Goal: Information Seeking & Learning: Learn about a topic

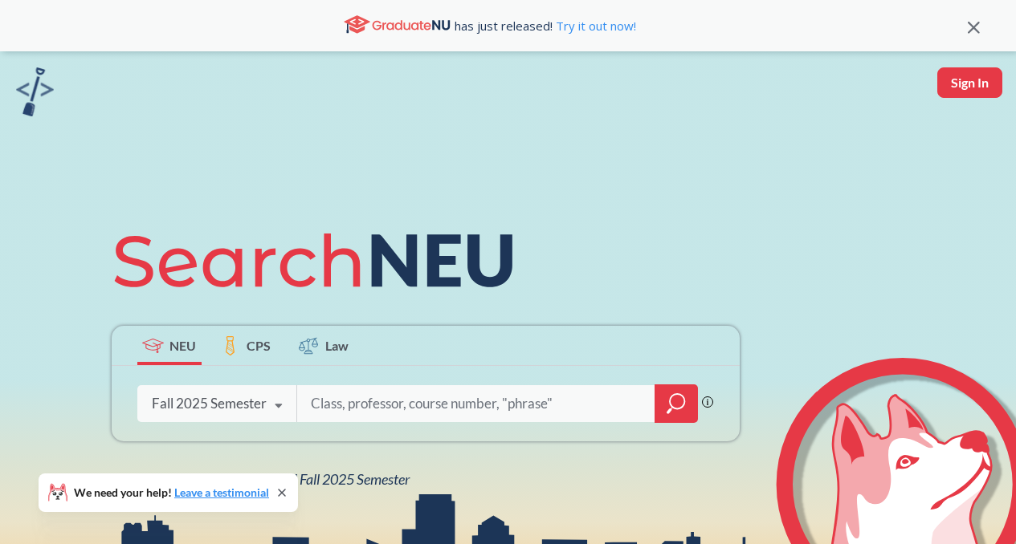
click at [392, 400] on input "search" at bounding box center [476, 404] width 334 height 34
click at [446, 412] on input "search" at bounding box center [476, 404] width 334 height 34
type input "profit analysis"
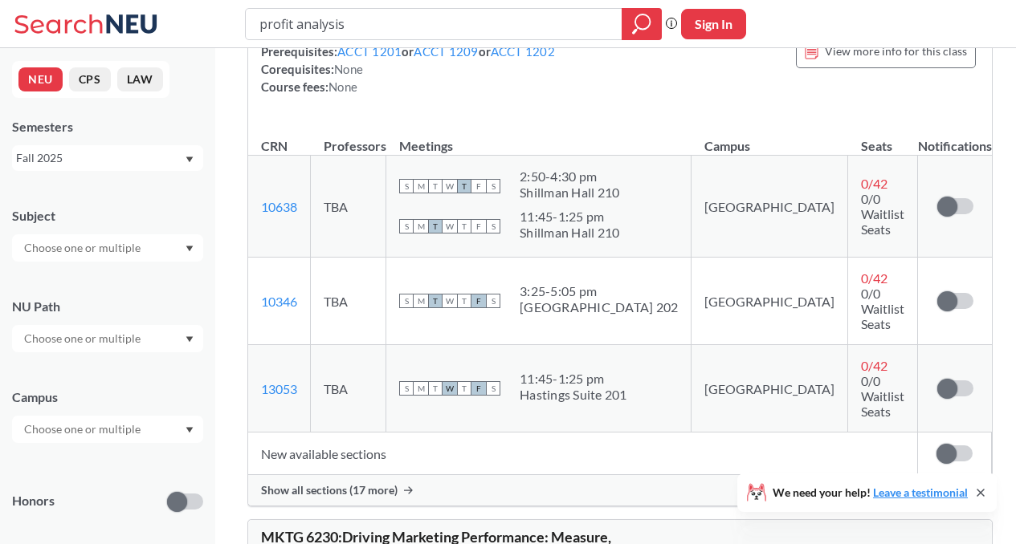
scroll to position [230, 0]
click at [359, 483] on span "Show all sections (17 more)" at bounding box center [329, 490] width 136 height 14
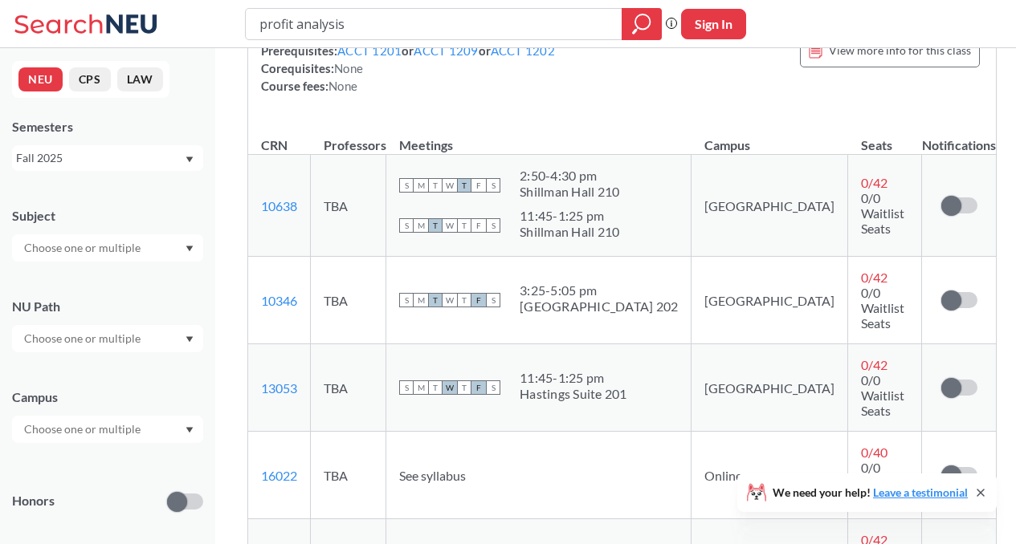
scroll to position [183, 0]
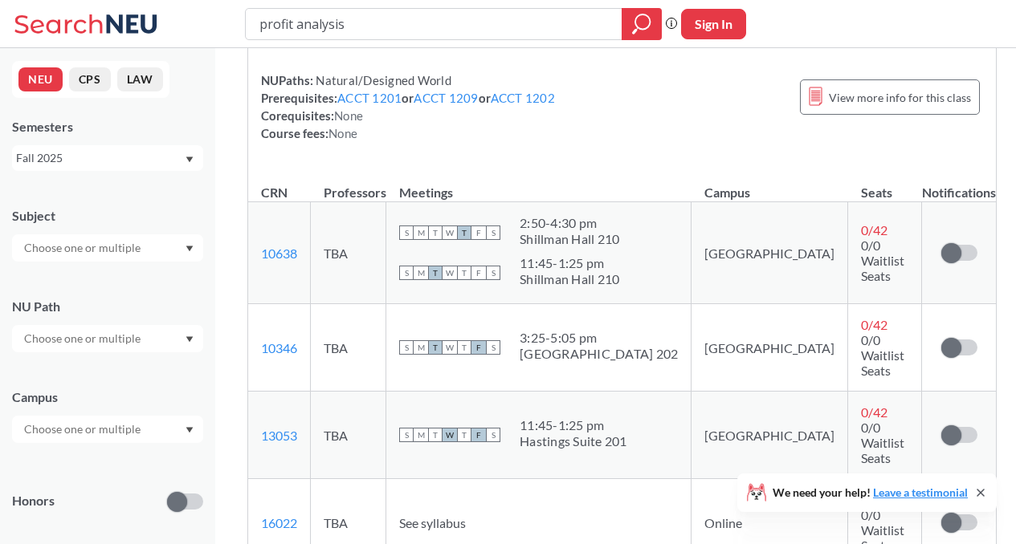
click at [988, 492] on div "We need your help! Leave a testimonial" at bounding box center [866, 493] width 259 height 39
click at [984, 490] on icon at bounding box center [980, 493] width 13 height 13
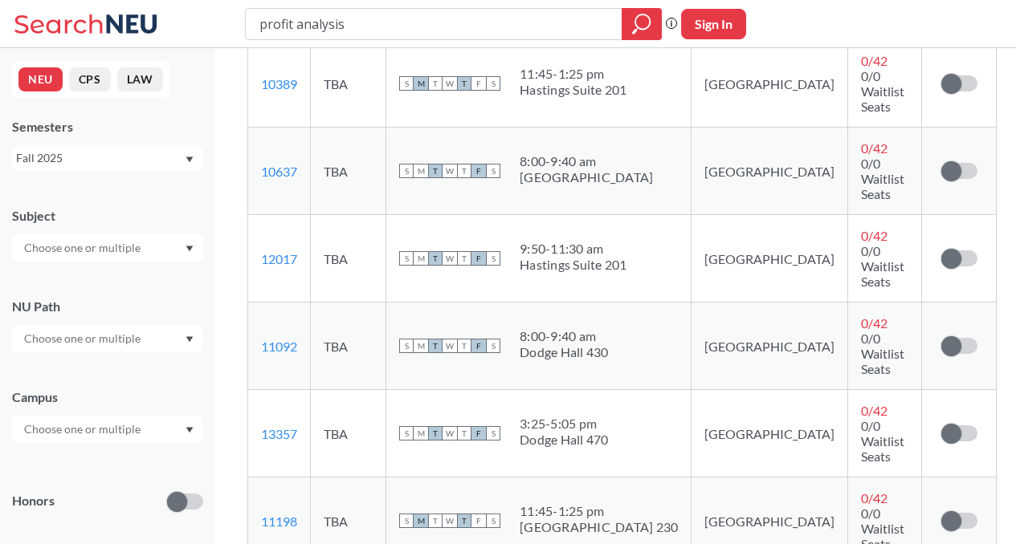
scroll to position [1184, 0]
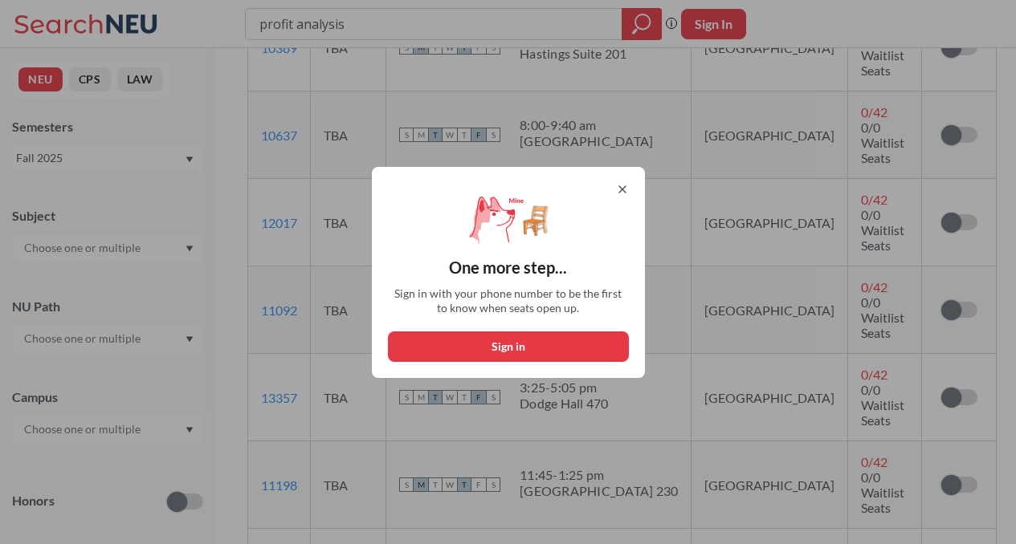
click at [556, 341] on button "Sign in" at bounding box center [508, 347] width 241 height 31
select select "US"
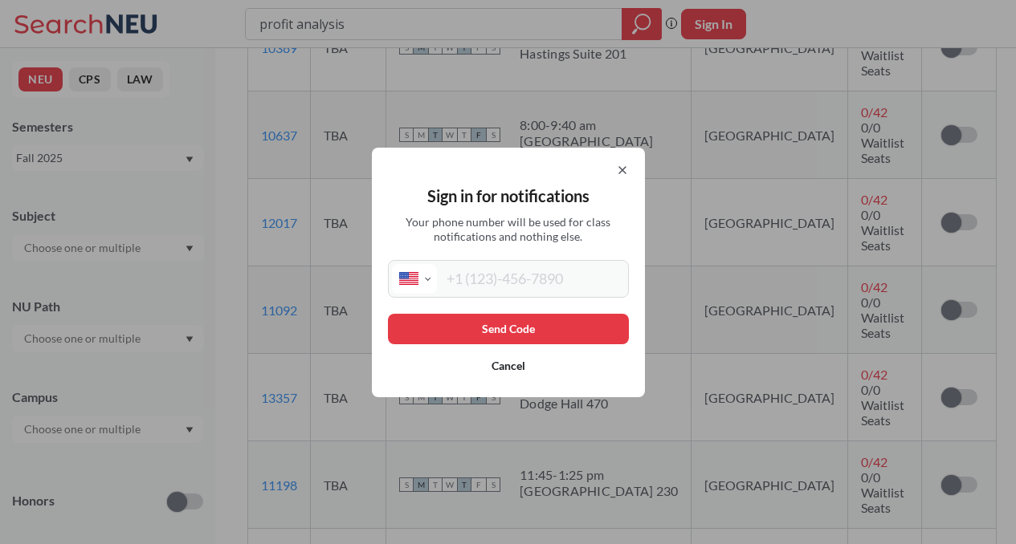
click at [564, 279] on input "tel" at bounding box center [531, 279] width 188 height 30
type input "[PHONE_NUMBER]"
click at [545, 340] on button "Send Code" at bounding box center [508, 329] width 241 height 31
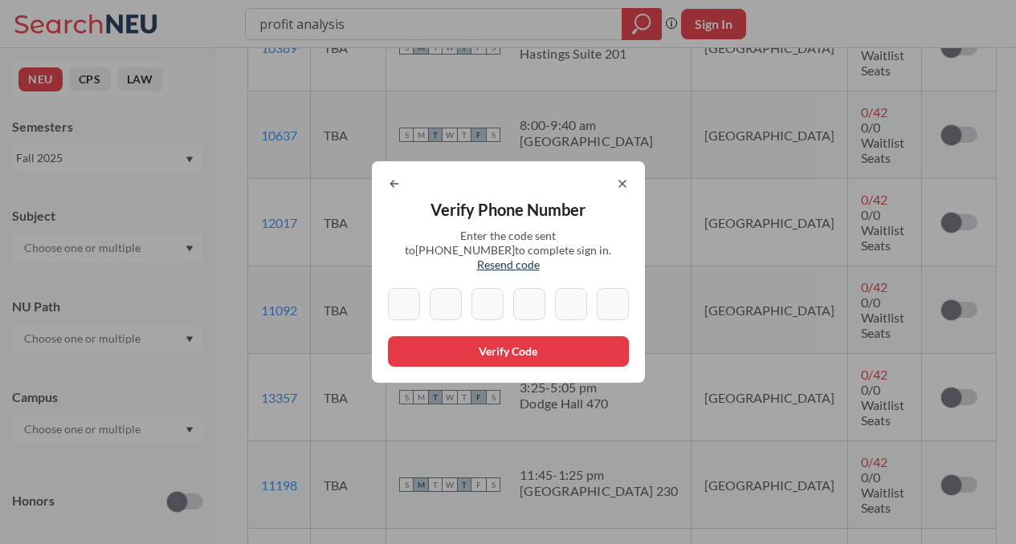
click at [404, 288] on input at bounding box center [404, 304] width 32 height 32
paste input "5"
type input "5"
paste input "5"
type input "5"
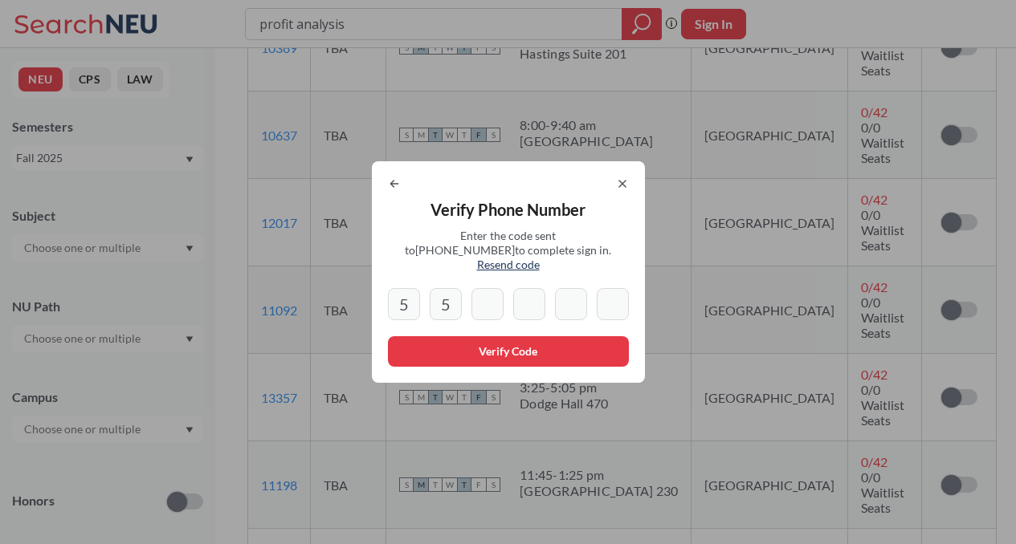
paste input "5"
click at [498, 300] on input "5" at bounding box center [487, 304] width 32 height 32
type input "5"
click at [410, 190] on div at bounding box center [508, 183] width 241 height 13
click at [401, 190] on icon at bounding box center [394, 183] width 13 height 13
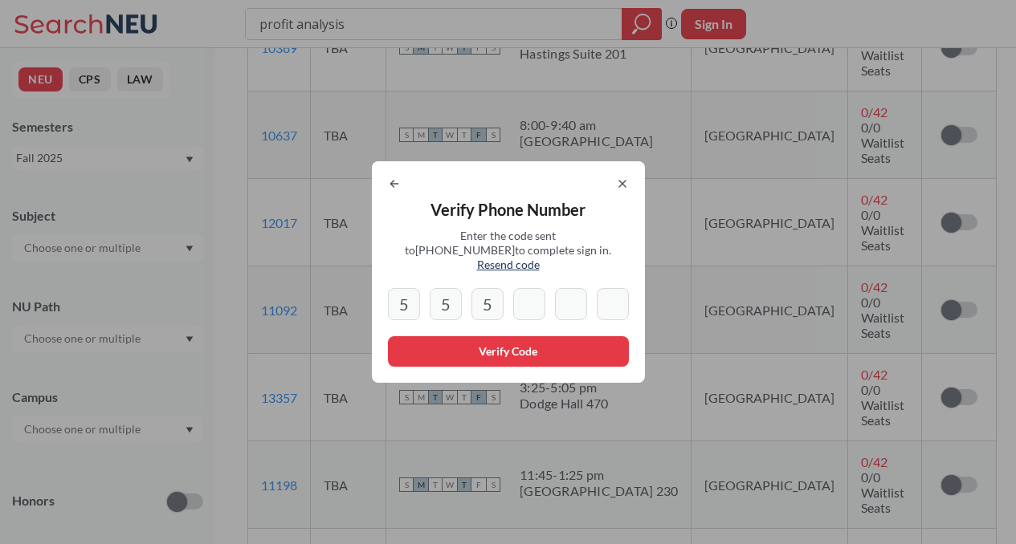
select select "US"
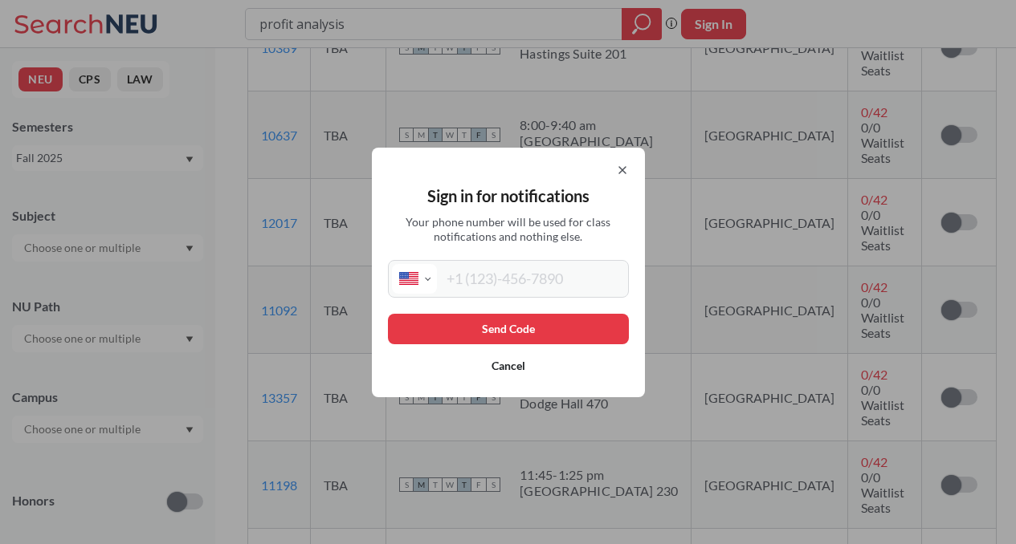
click at [482, 280] on input "tel" at bounding box center [531, 279] width 188 height 30
type input "[PHONE_NUMBER]"
click at [517, 316] on button "Send Code" at bounding box center [508, 329] width 241 height 31
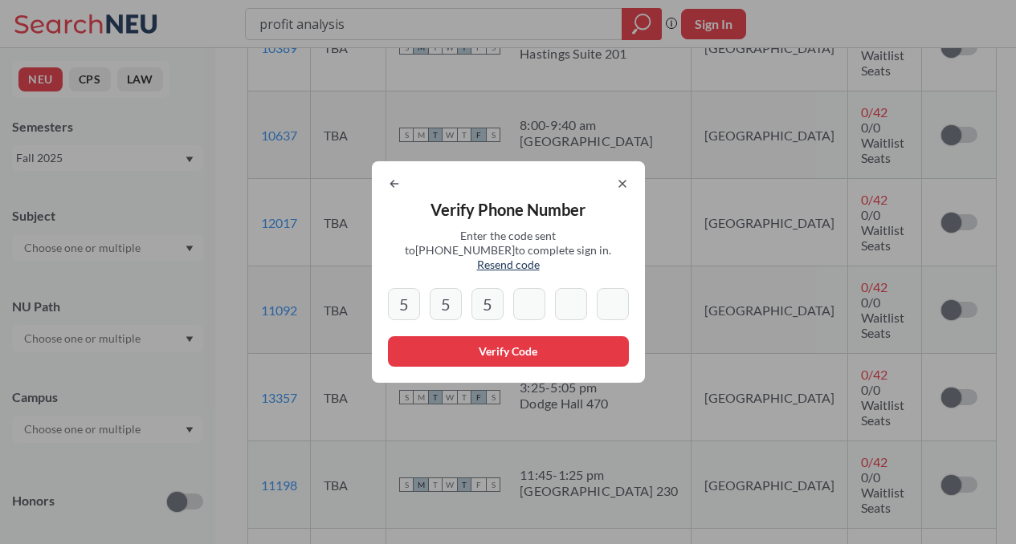
click at [501, 291] on input "5" at bounding box center [487, 304] width 32 height 32
type input "5"
click at [459, 296] on input "5" at bounding box center [446, 304] width 32 height 32
click at [629, 190] on icon at bounding box center [622, 183] width 13 height 13
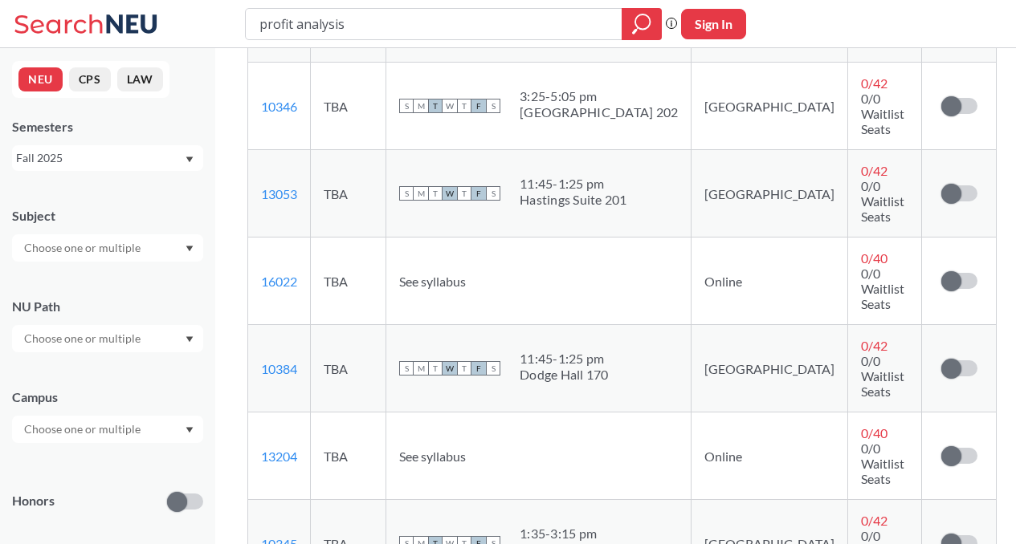
scroll to position [389, 0]
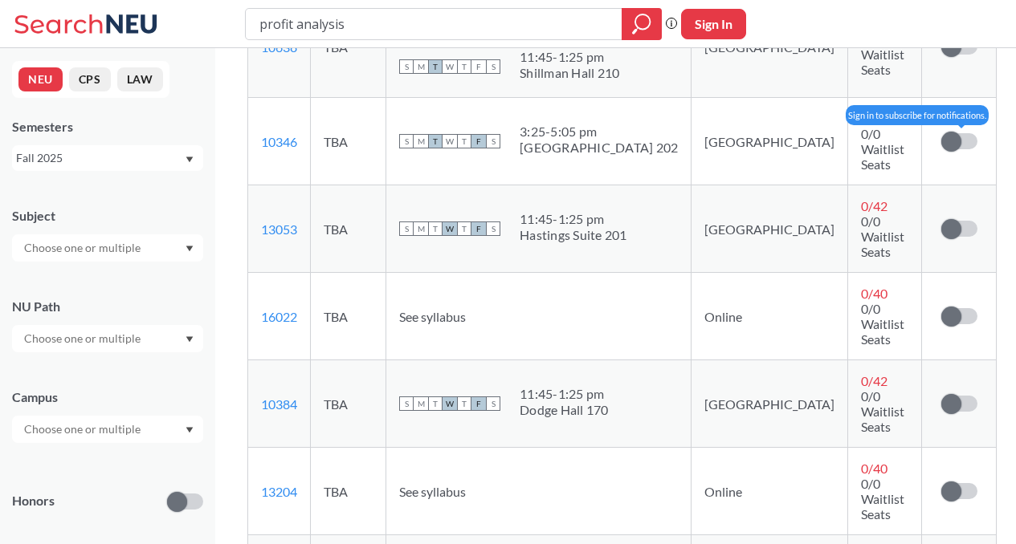
click at [950, 135] on label at bounding box center [959, 141] width 36 height 16
click at [941, 133] on input "checkbox" at bounding box center [941, 133] width 0 height 0
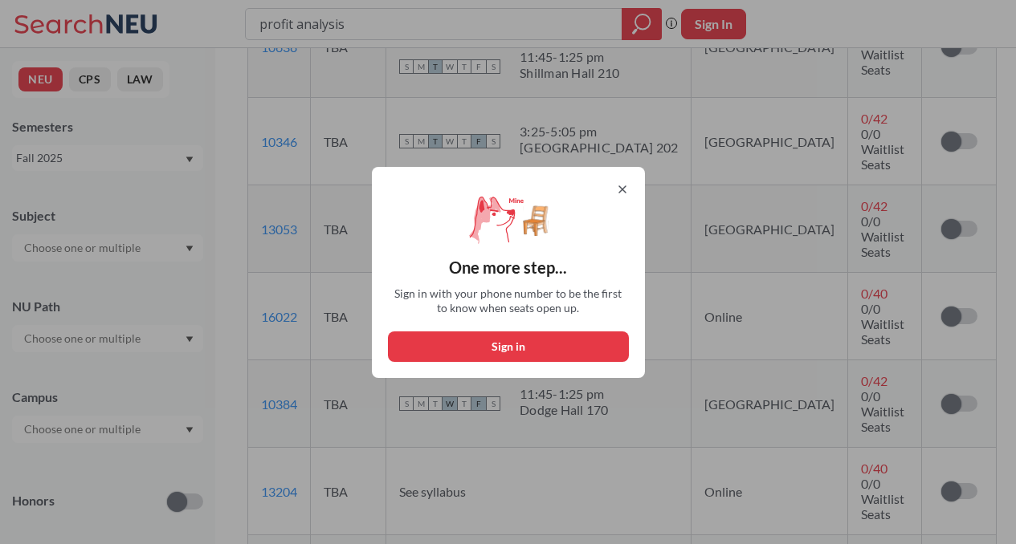
click at [573, 345] on button "Sign in" at bounding box center [508, 347] width 241 height 31
select select "US"
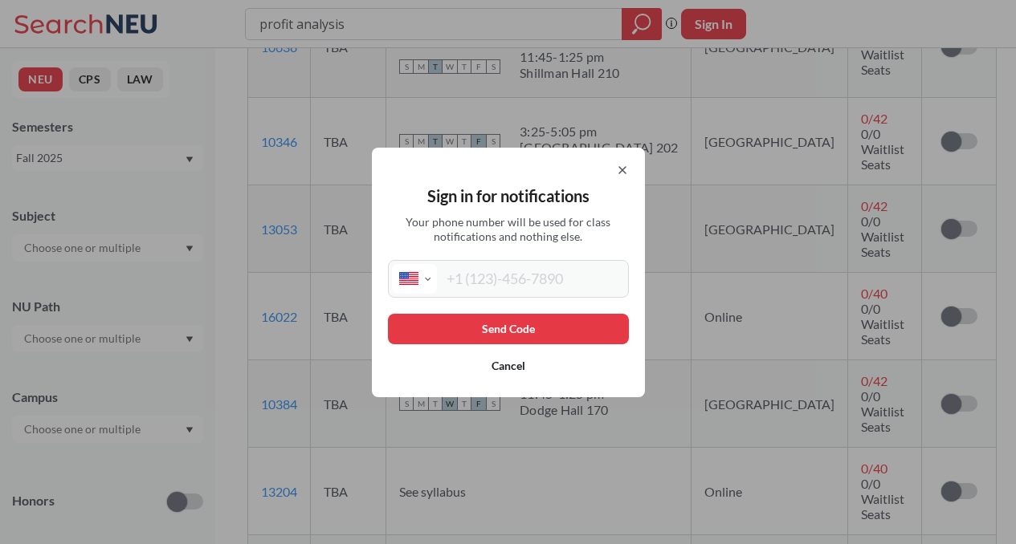
click at [524, 292] on input "tel" at bounding box center [531, 279] width 188 height 30
click at [548, 283] on input "[PHONE_NUMBER]" at bounding box center [531, 279] width 188 height 30
click at [561, 284] on input "[PHONE_NUMBER]" at bounding box center [531, 279] width 188 height 30
type input "[PHONE_NUMBER]"
click at [556, 326] on button "Send Code" at bounding box center [508, 329] width 241 height 31
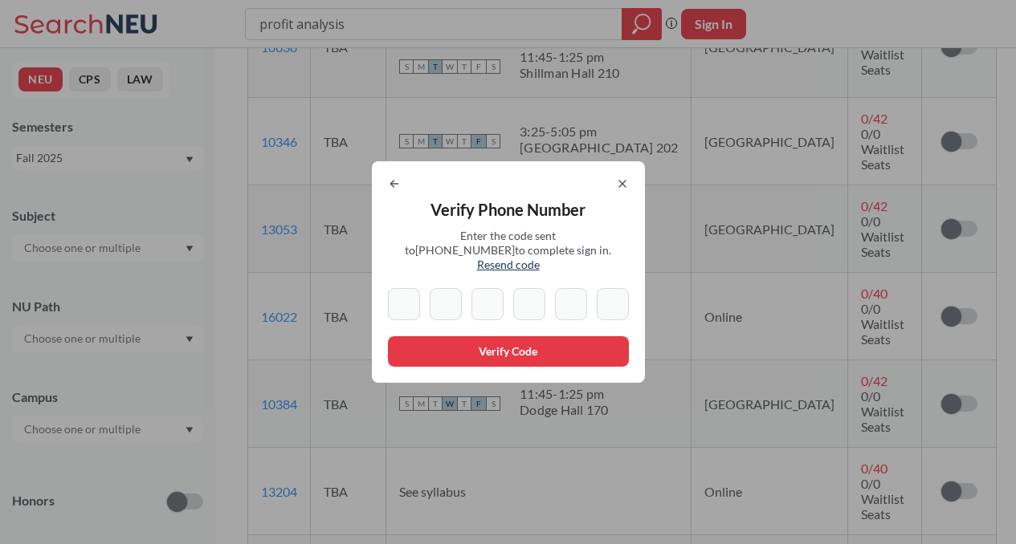
type input "5"
type input "2"
type input "3"
type input "9"
type input "4"
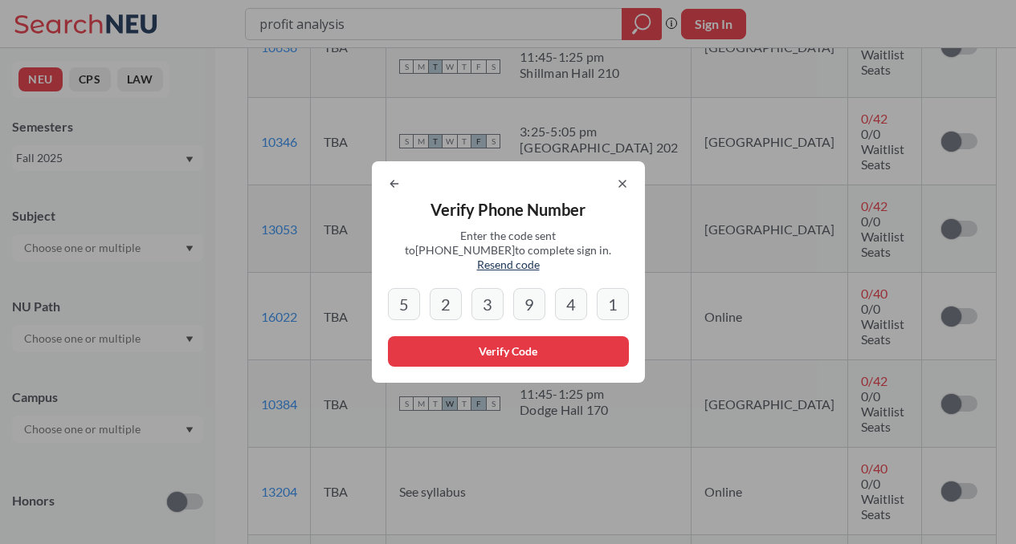
type input "1"
click at [525, 343] on button "Verify Code" at bounding box center [508, 351] width 241 height 31
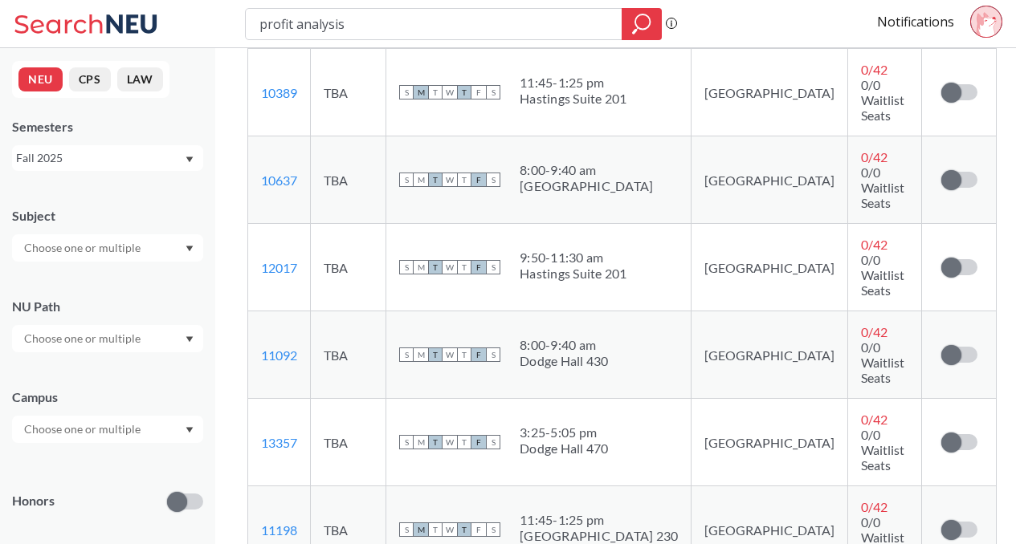
scroll to position [1130, 0]
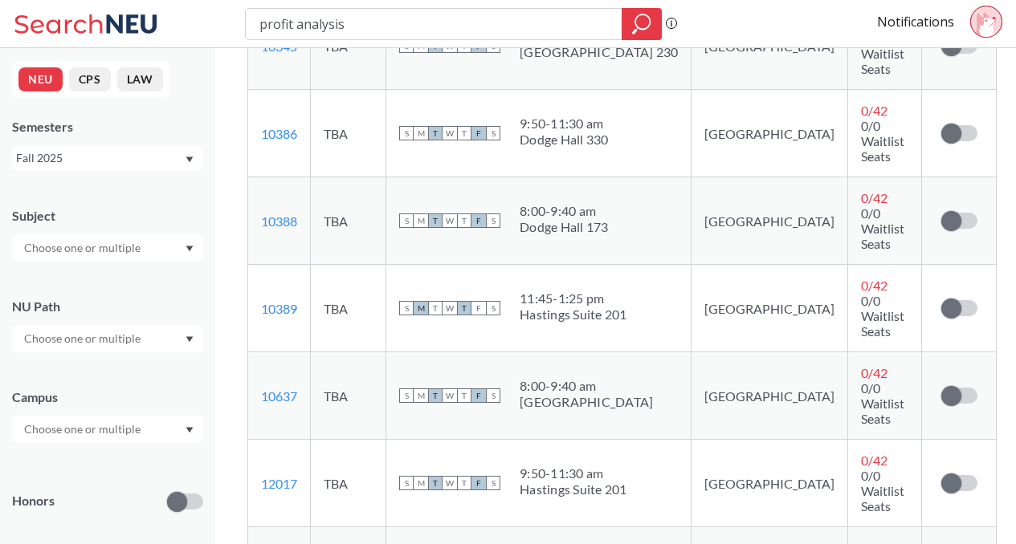
scroll to position [1174, 0]
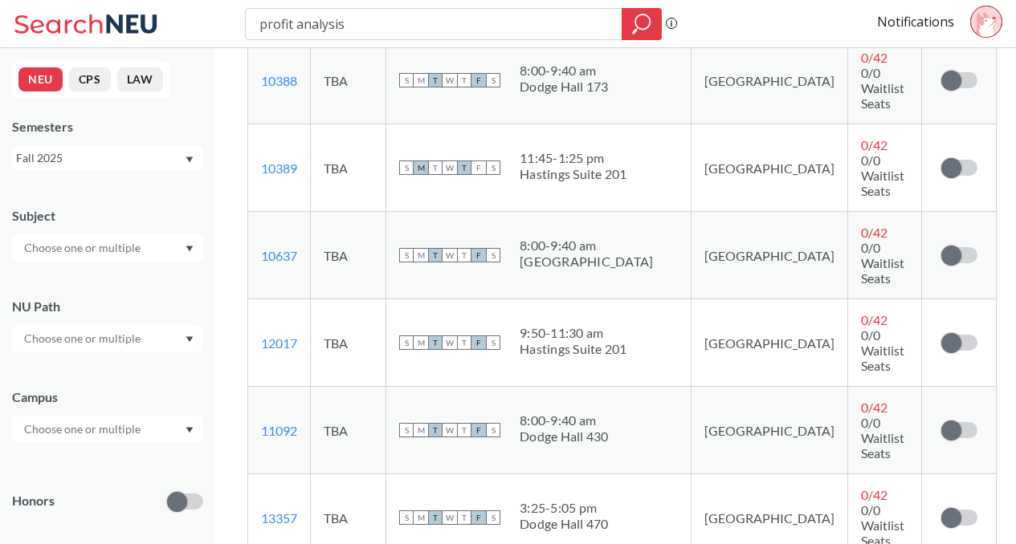
scroll to position [1327, 0]
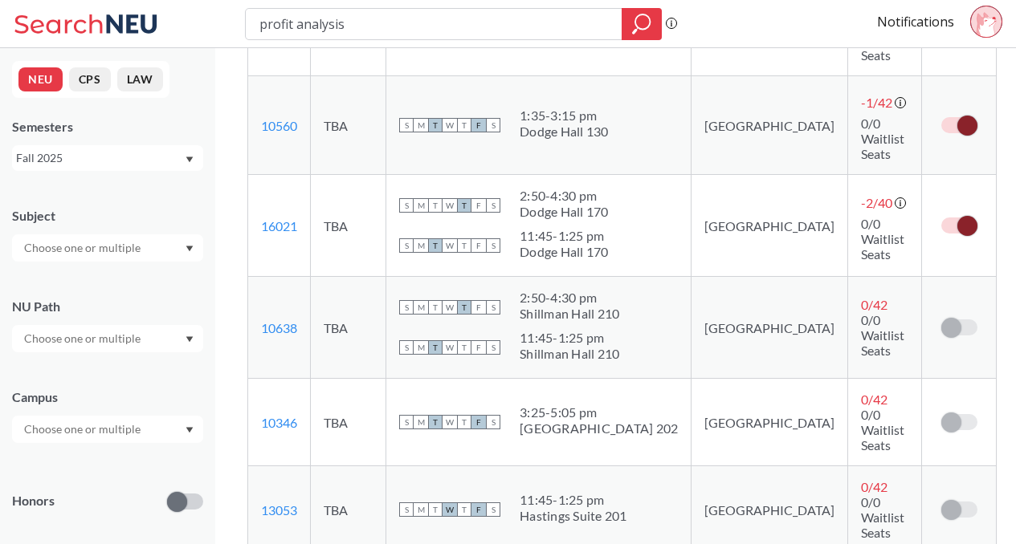
scroll to position [511, 0]
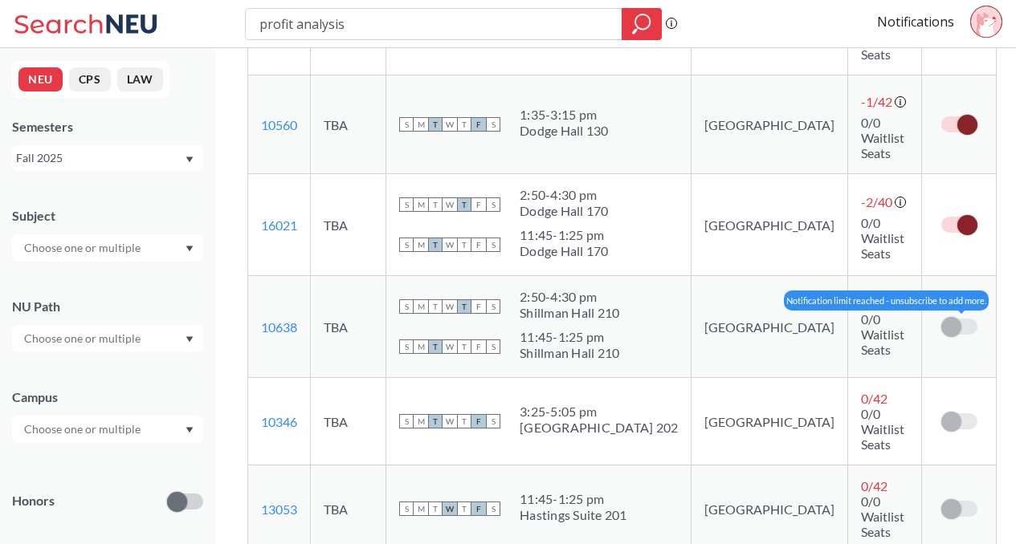
click at [942, 317] on span at bounding box center [951, 327] width 20 height 20
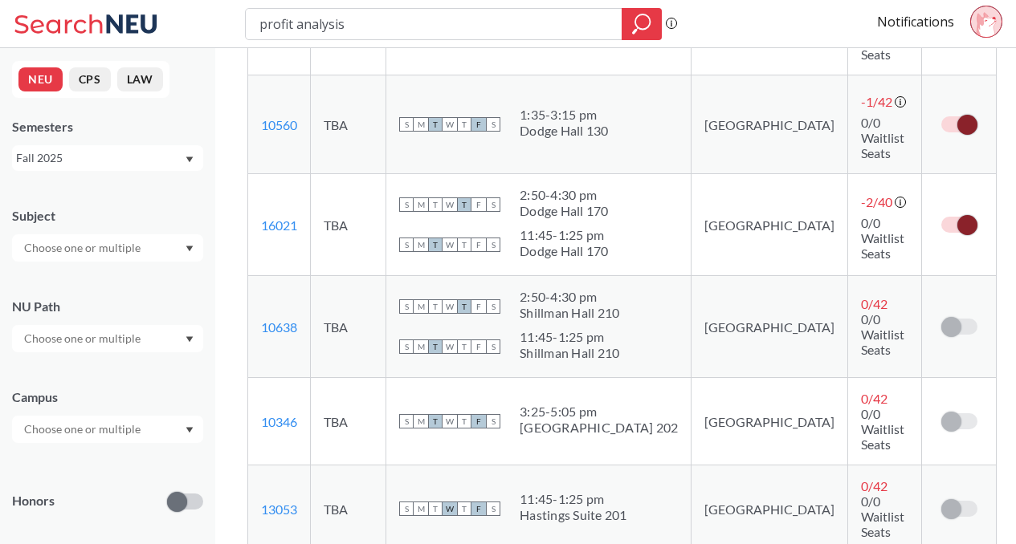
scroll to position [528, 0]
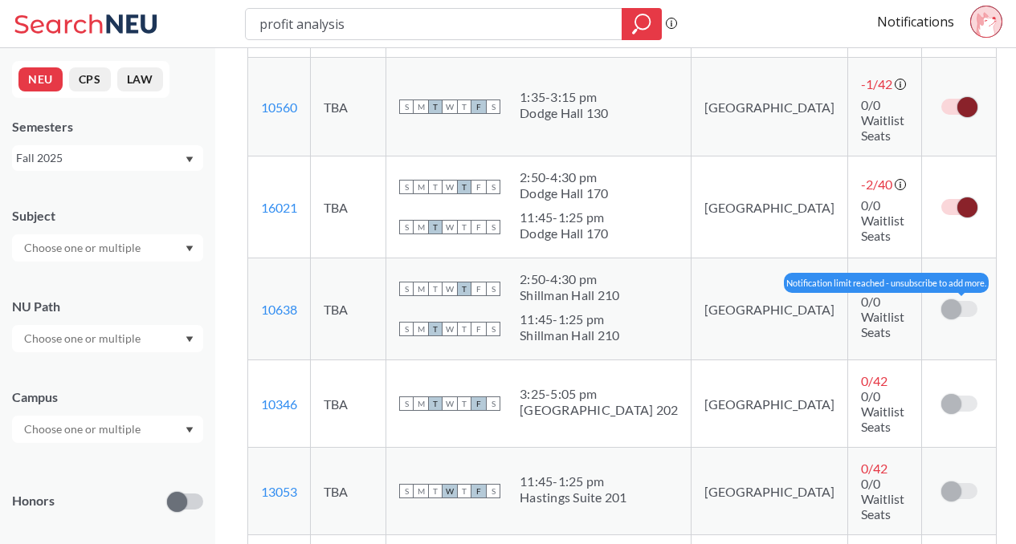
click at [946, 299] on span at bounding box center [951, 309] width 20 height 20
click at [942, 299] on span at bounding box center [951, 309] width 20 height 20
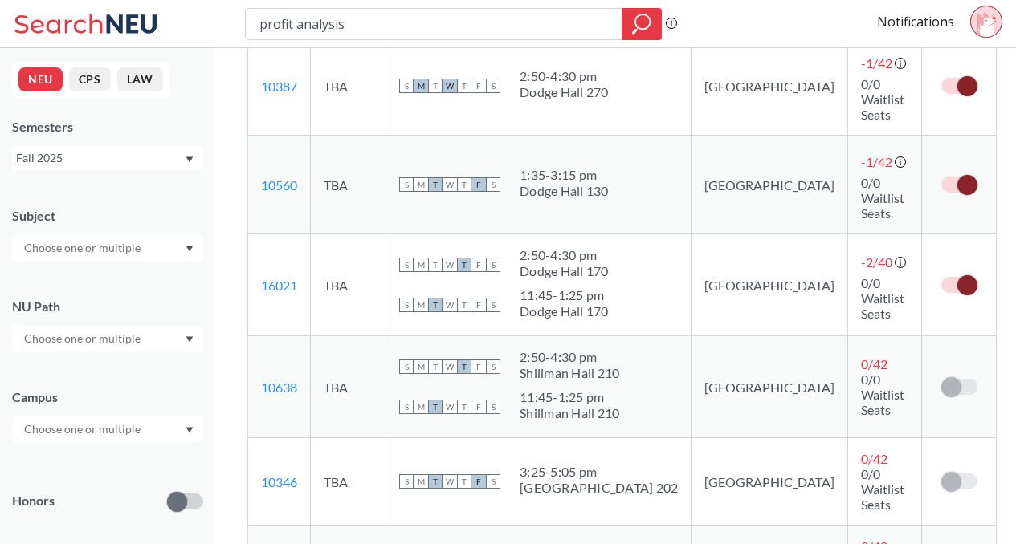
scroll to position [511, 0]
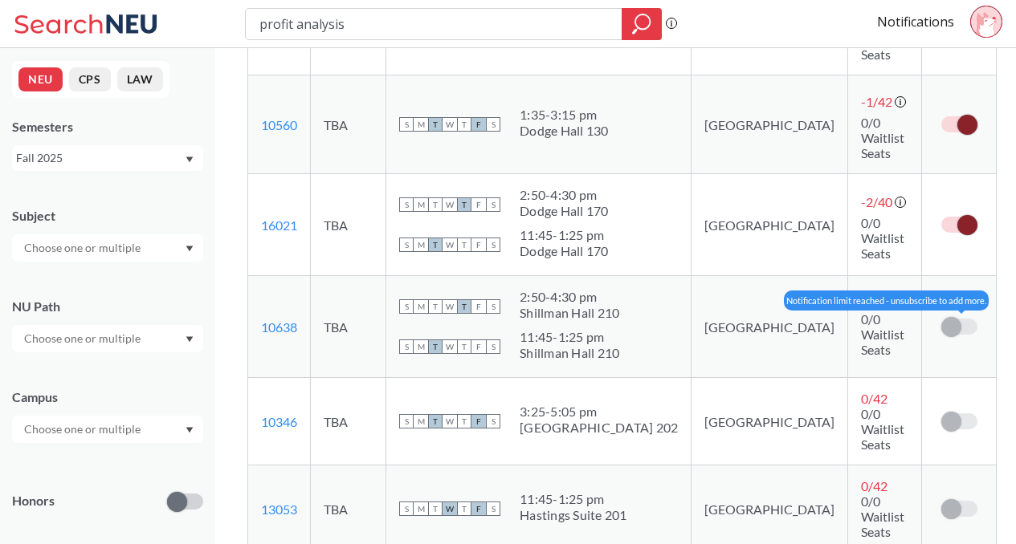
click at [943, 317] on span at bounding box center [951, 327] width 20 height 20
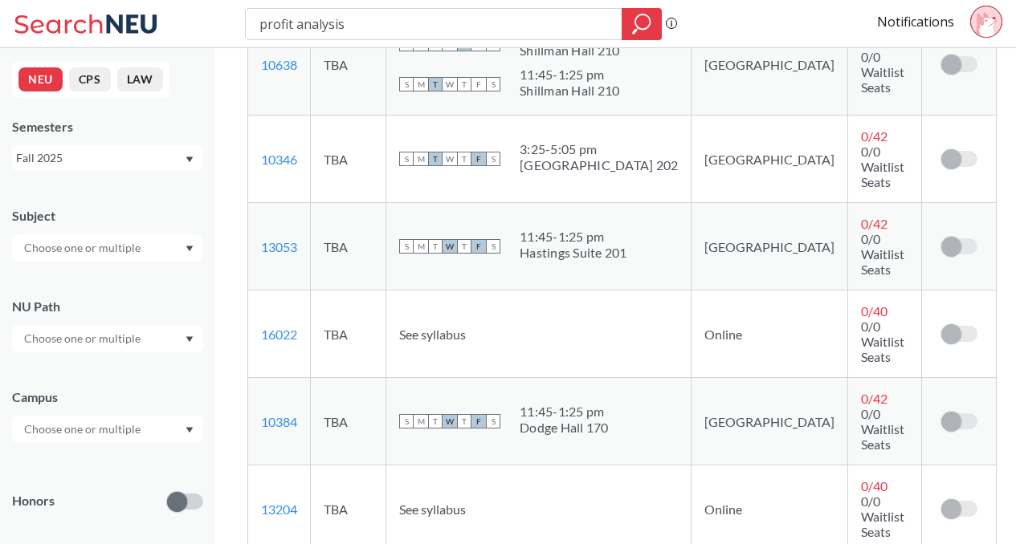
scroll to position [907, 0]
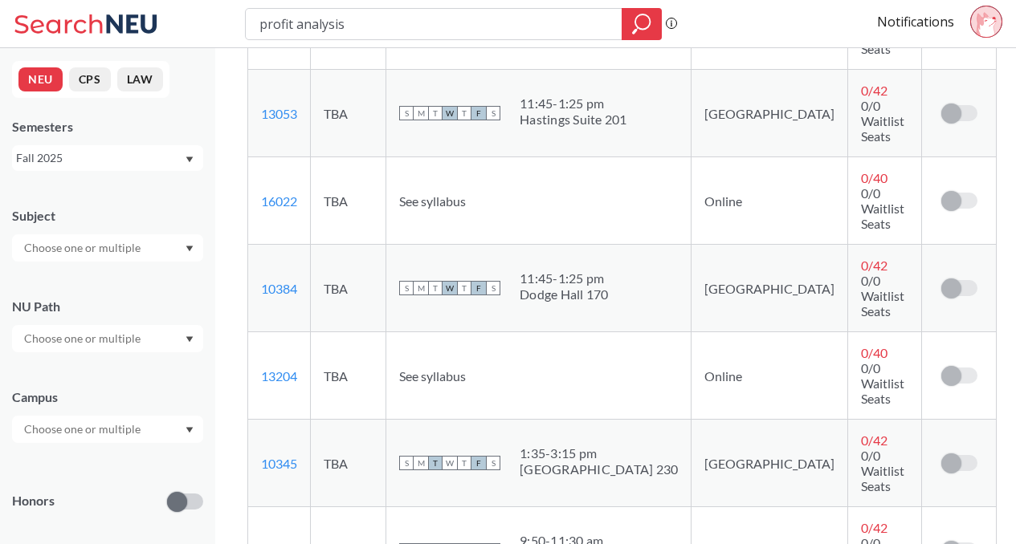
click at [998, 9] on icon at bounding box center [986, 22] width 32 height 32
click at [909, 10] on div "Notifications" at bounding box center [946, 24] width 139 height 37
click at [909, 29] on link "Notifications" at bounding box center [915, 22] width 77 height 18
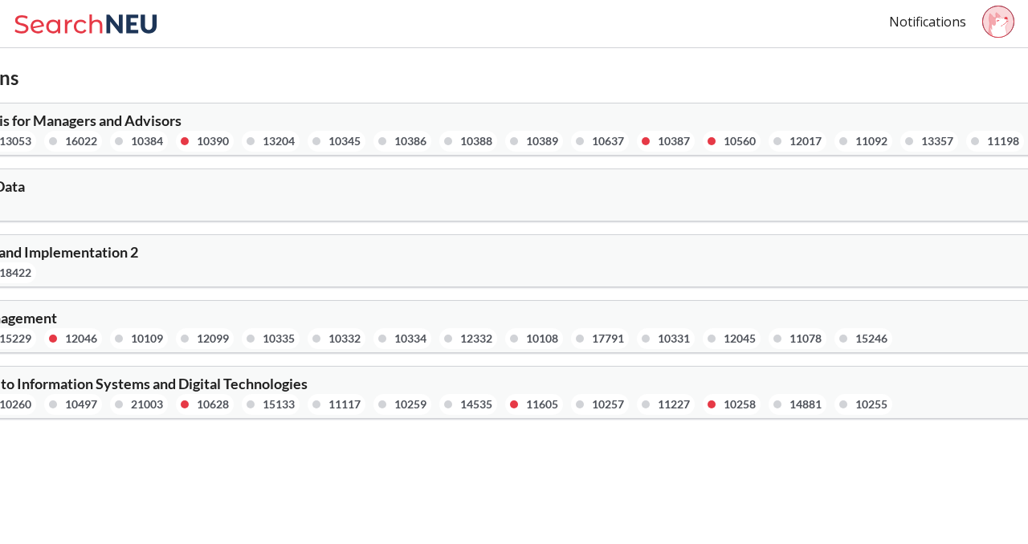
click at [426, 405] on div "10259" at bounding box center [410, 405] width 32 height 18
click at [206, 117] on div "ACCT 2301 : Profit Analysis for Managers and Advisors 10638 10346 13053 16022 1…" at bounding box center [177, 132] width 676 height 39
click at [58, 116] on span "ACCT 2301 : Profit Analysis for Managers and Advisors" at bounding box center [10, 121] width 343 height 18
click at [70, 33] on icon at bounding box center [88, 24] width 149 height 32
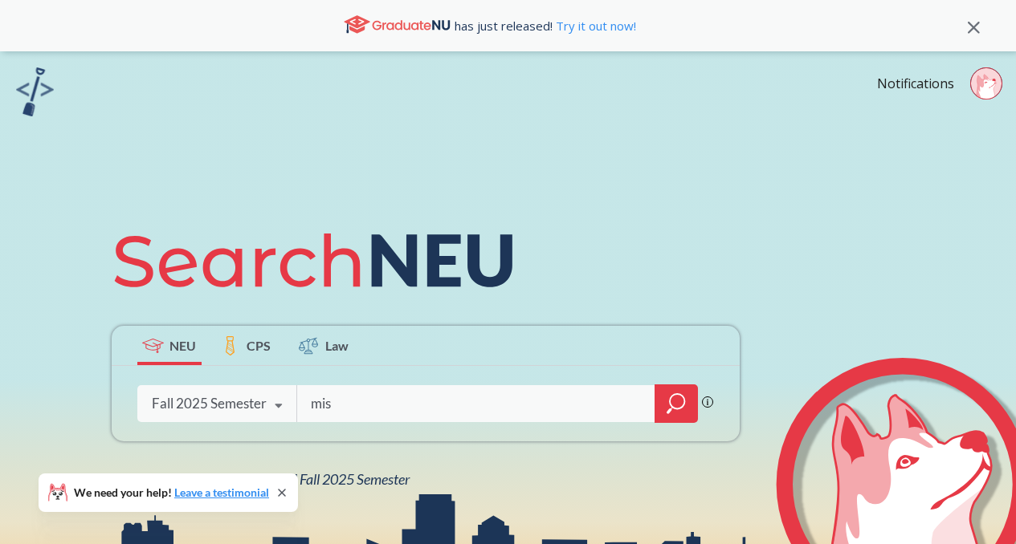
type input "mism"
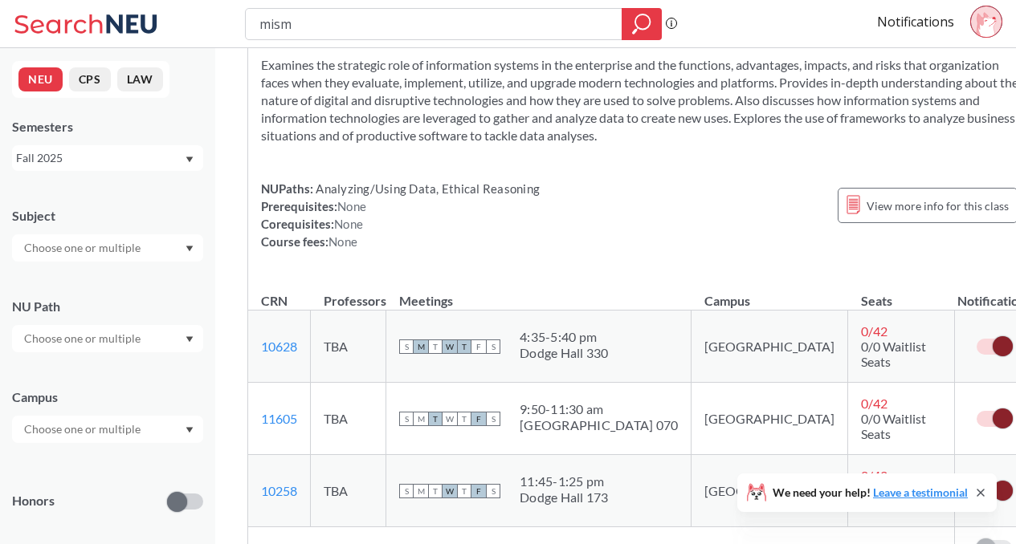
scroll to position [3046, 0]
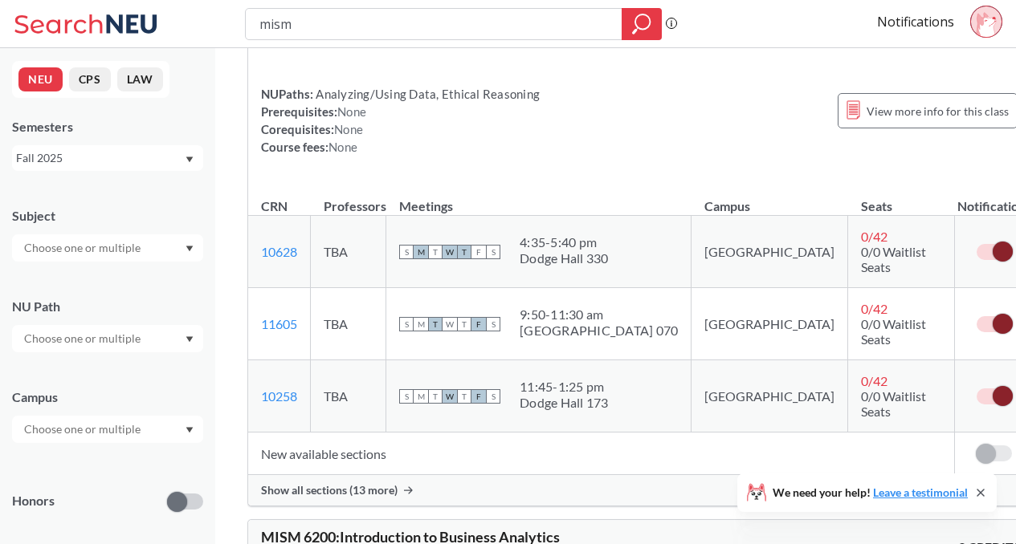
click at [992, 242] on span at bounding box center [1002, 252] width 20 height 20
click at [976, 244] on input "checkbox" at bounding box center [976, 244] width 0 height 0
click at [955, 288] on td at bounding box center [994, 324] width 79 height 72
click at [992, 314] on span at bounding box center [1002, 324] width 20 height 20
click at [976, 316] on input "checkbox" at bounding box center [976, 316] width 0 height 0
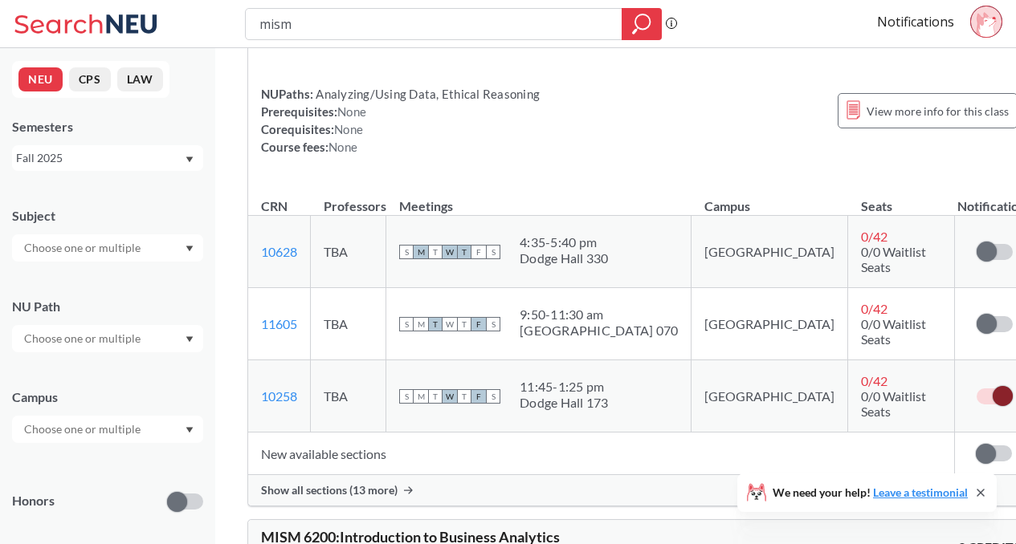
click at [955, 361] on td at bounding box center [994, 397] width 79 height 72
click at [976, 389] on label at bounding box center [994, 397] width 36 height 16
click at [976, 389] on input "checkbox" at bounding box center [976, 389] width 0 height 0
click at [581, 24] on input "mism" at bounding box center [434, 23] width 352 height 27
drag, startPoint x: 581, startPoint y: 24, endPoint x: 206, endPoint y: 11, distance: 375.2
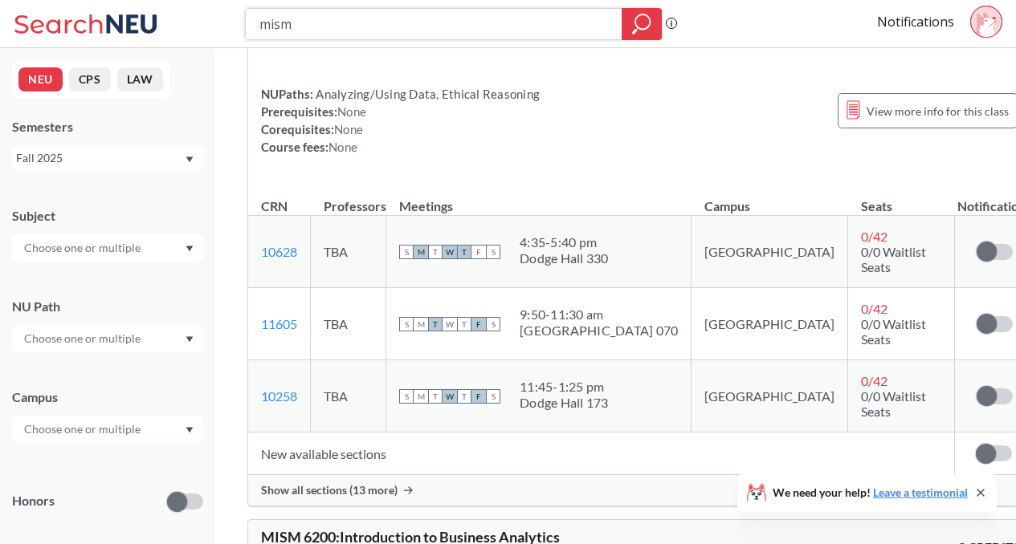
click at [206, 11] on div "mism Phrase search guarantees the exact search appears in the results. Ex. If y…" at bounding box center [508, 24] width 1016 height 48
type input "financial"
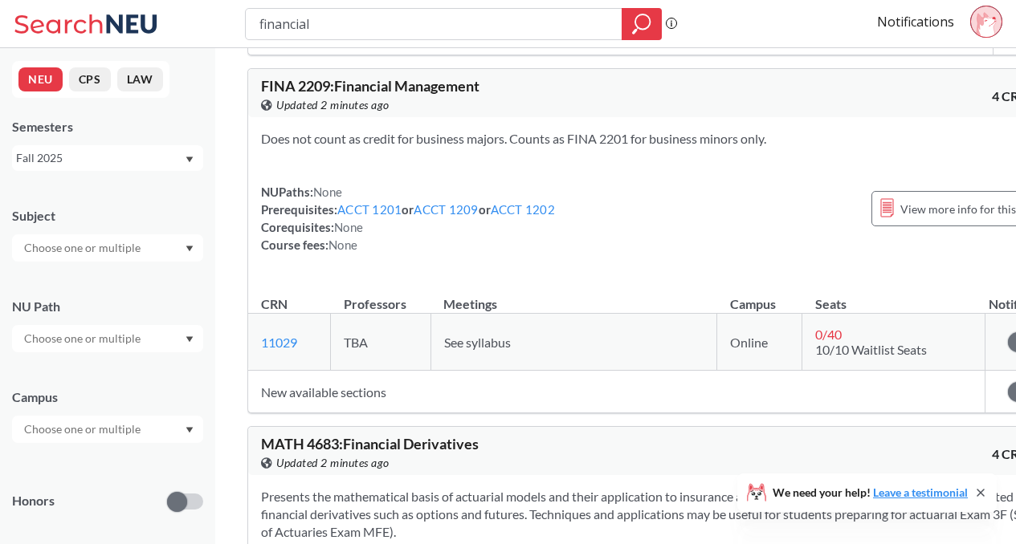
scroll to position [459, 0]
click at [356, 398] on td "New available sections" at bounding box center [616, 393] width 736 height 43
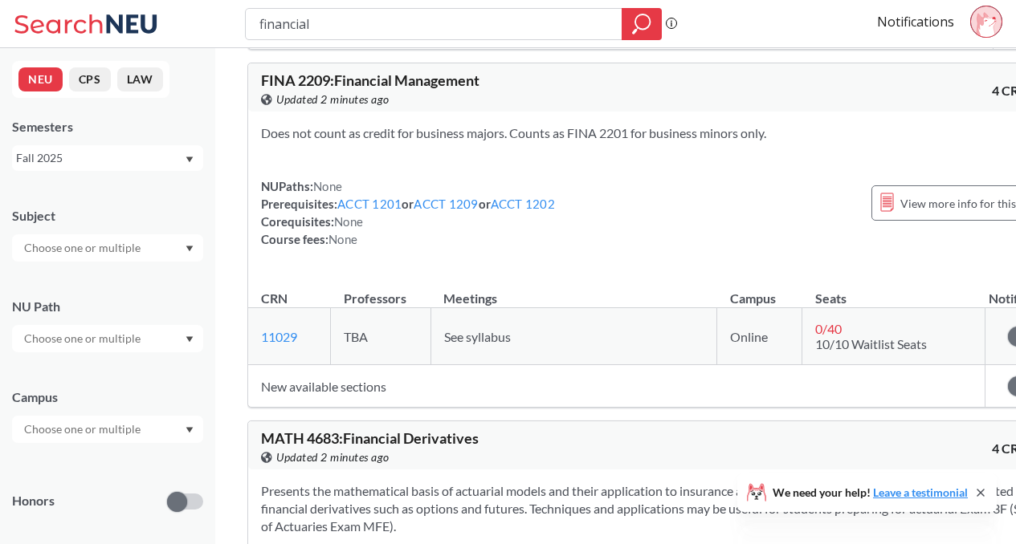
scroll to position [461, 0]
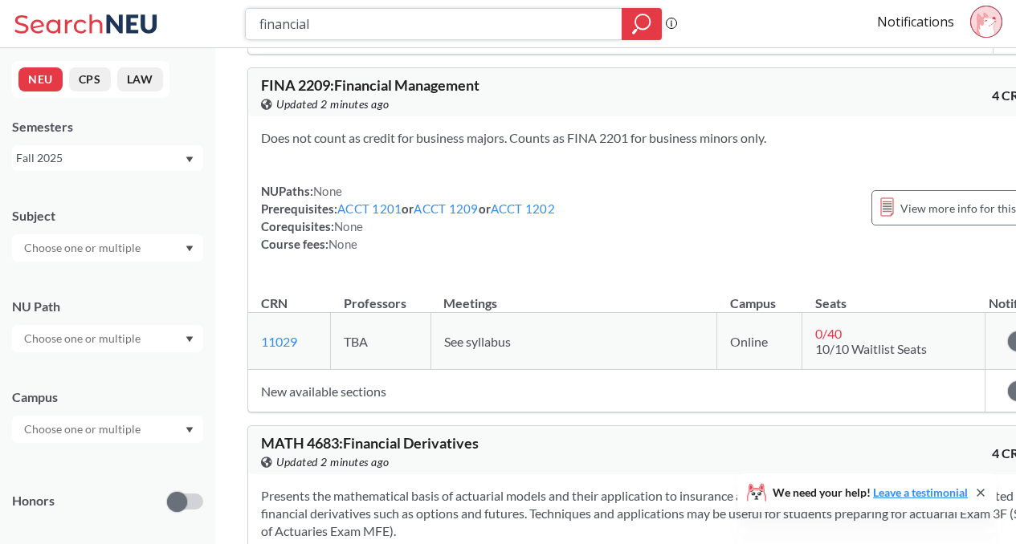
click at [465, 22] on input "financial" at bounding box center [434, 23] width 352 height 27
type input "financial management"
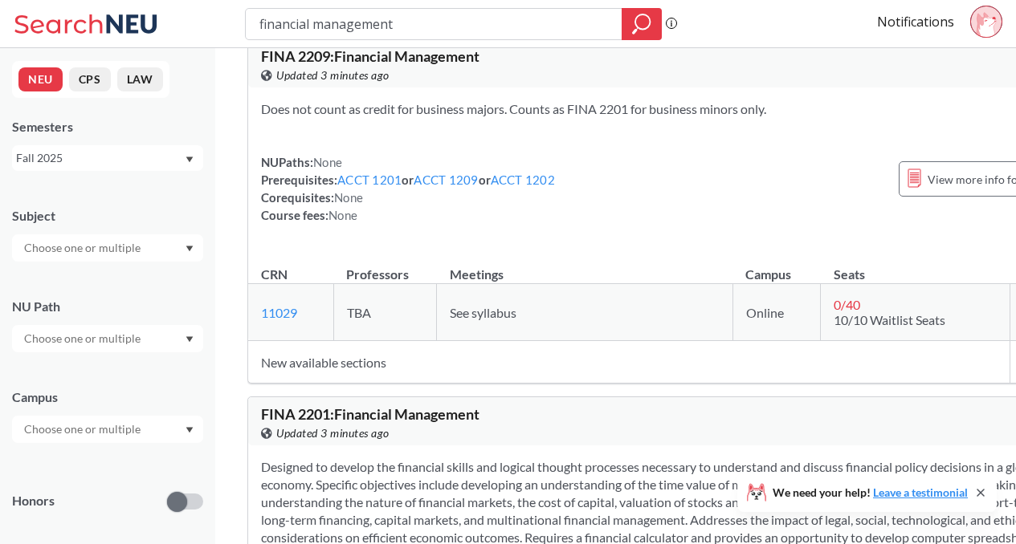
click at [540, 233] on div "Does not count as credit for business majors. Counts as FINA 2201 for business …" at bounding box center [671, 169] width 846 height 162
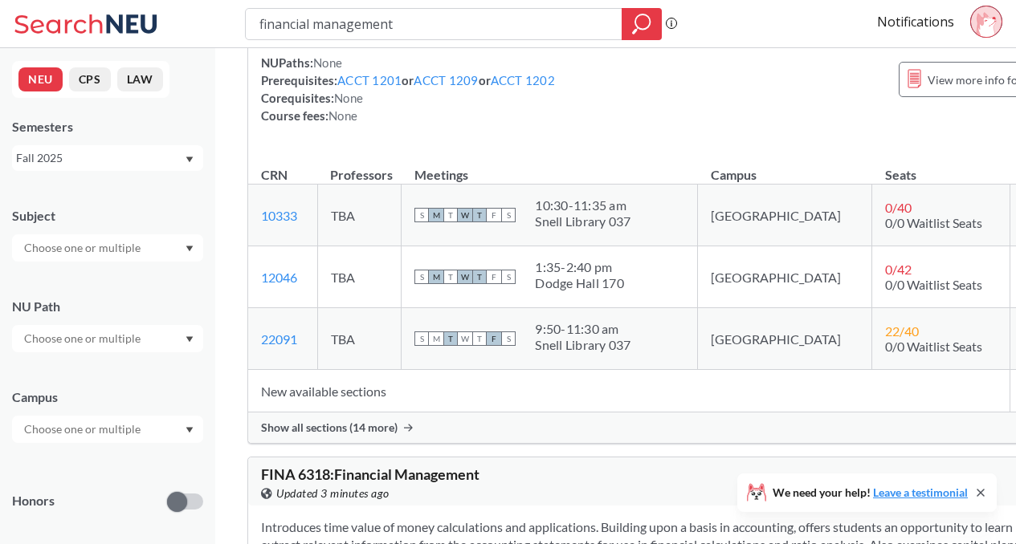
scroll to position [590, 0]
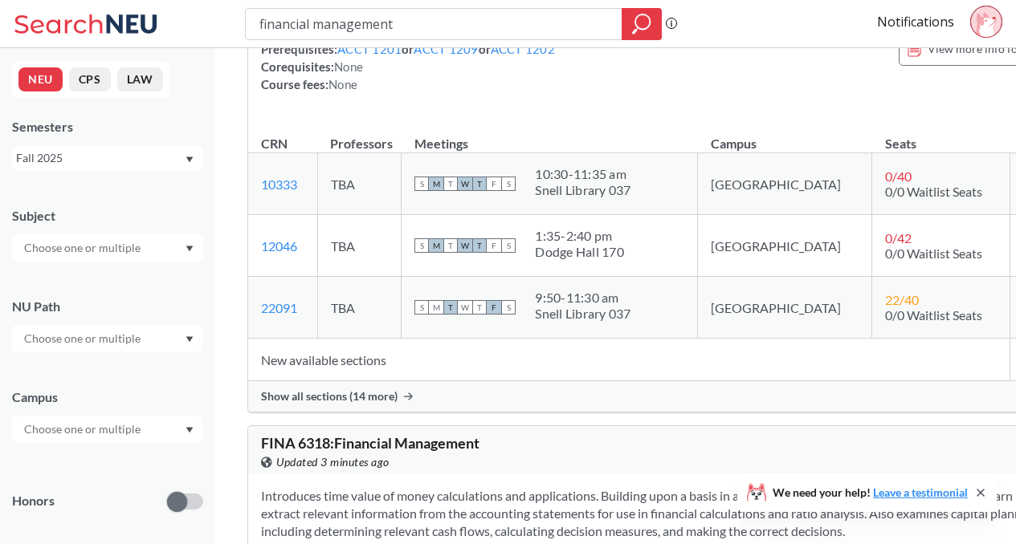
click at [379, 404] on span "Show all sections (14 more)" at bounding box center [329, 396] width 136 height 14
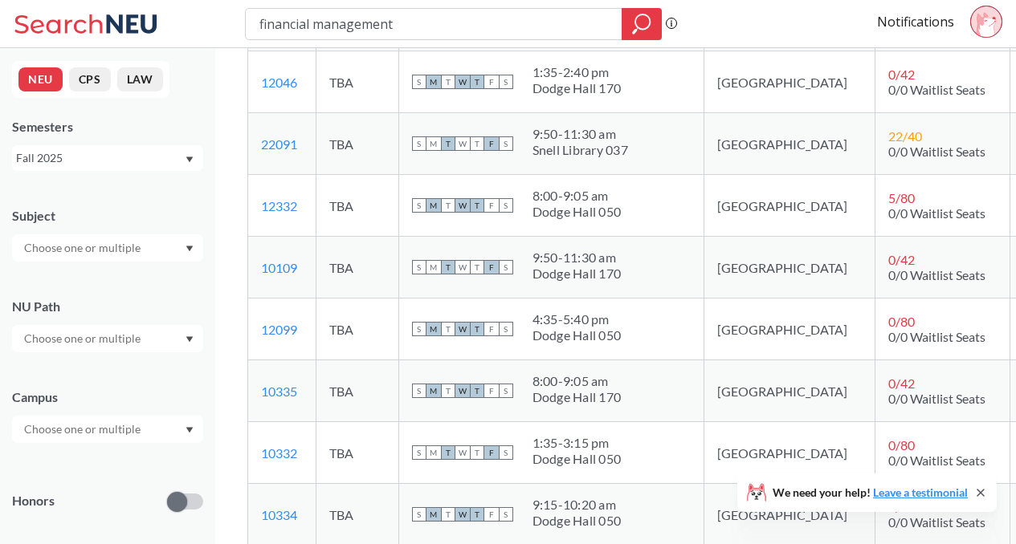
scroll to position [655, 0]
click at [499, 214] on span "F" at bounding box center [491, 207] width 14 height 14
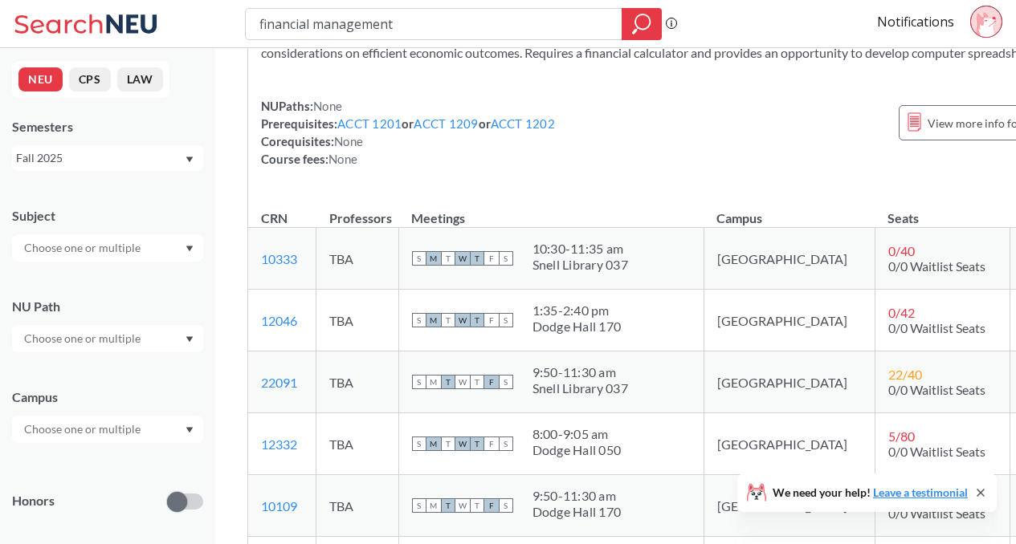
scroll to position [234, 0]
